Goal: Task Accomplishment & Management: Use online tool/utility

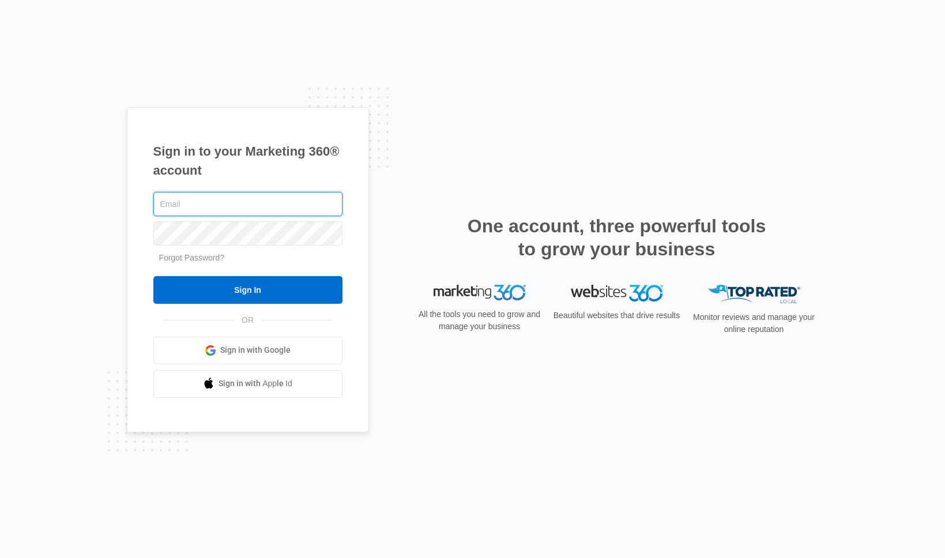
paste input "[EMAIL_ADDRESS][DOMAIN_NAME]"
type input "[EMAIL_ADDRESS][DOMAIN_NAME]"
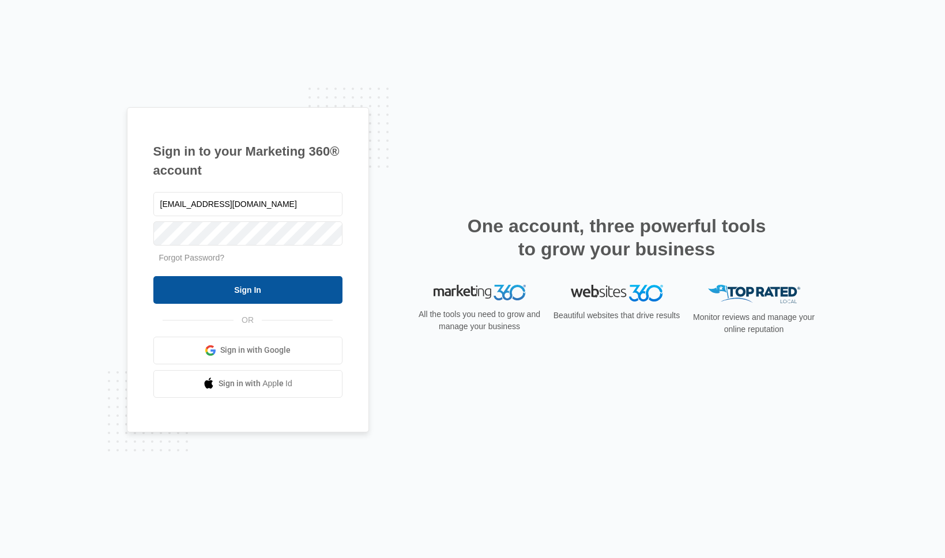
click at [238, 285] on input "Sign In" at bounding box center [247, 290] width 189 height 28
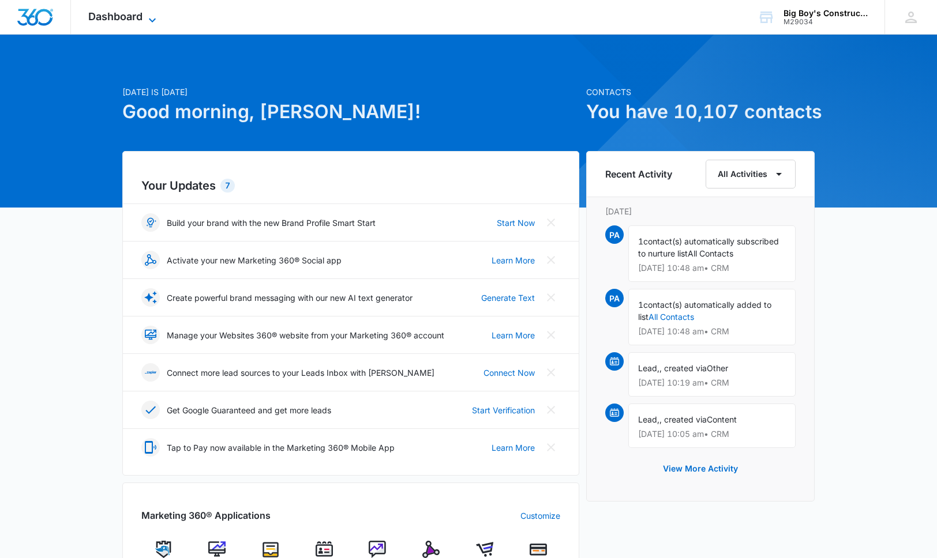
click at [136, 22] on span "Dashboard" at bounding box center [115, 16] width 54 height 12
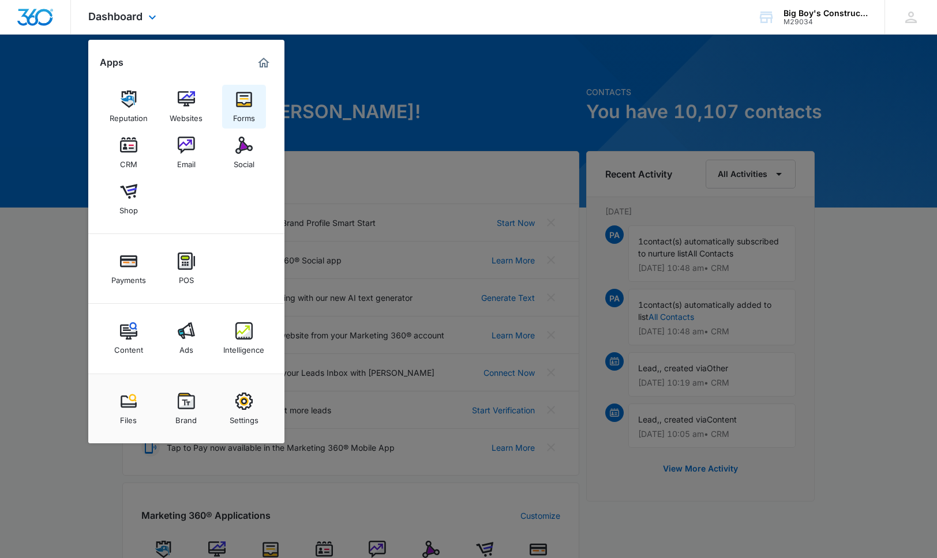
click at [243, 104] on img at bounding box center [243, 99] width 17 height 17
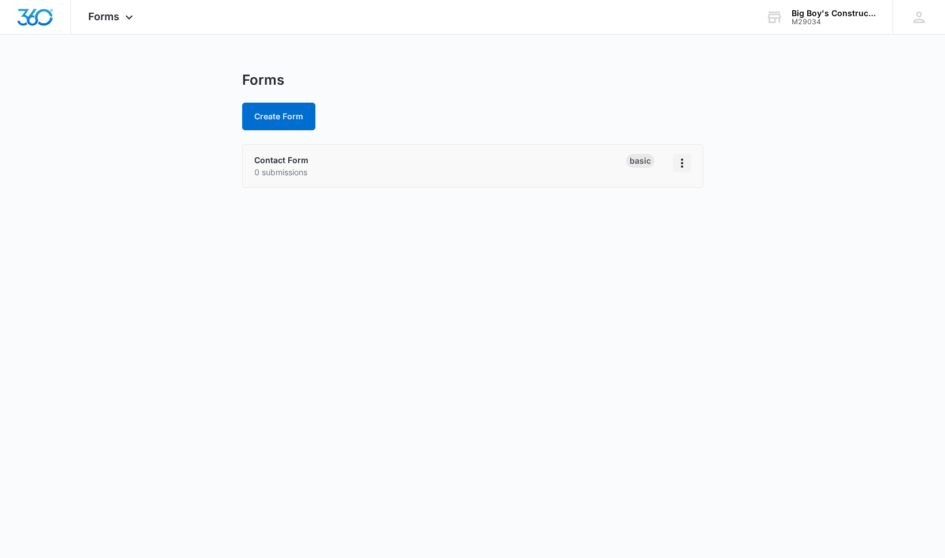
click at [689, 163] on button "Overflow Menu" at bounding box center [682, 163] width 18 height 18
click at [781, 187] on main "Forms Create Form Contact Form 0 submissions Basic Rename Duplicate Delete" at bounding box center [472, 137] width 945 height 130
click at [828, 25] on div "Big Boy's Construction M29034 Your Accounts View All" at bounding box center [821, 17] width 144 height 34
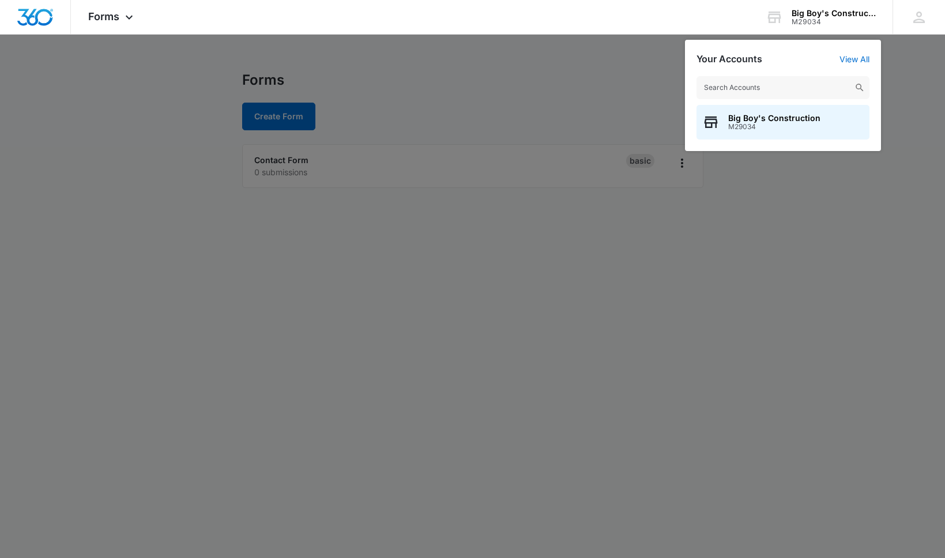
click at [553, 85] on div at bounding box center [472, 279] width 945 height 558
